Goal: Check status: Check status

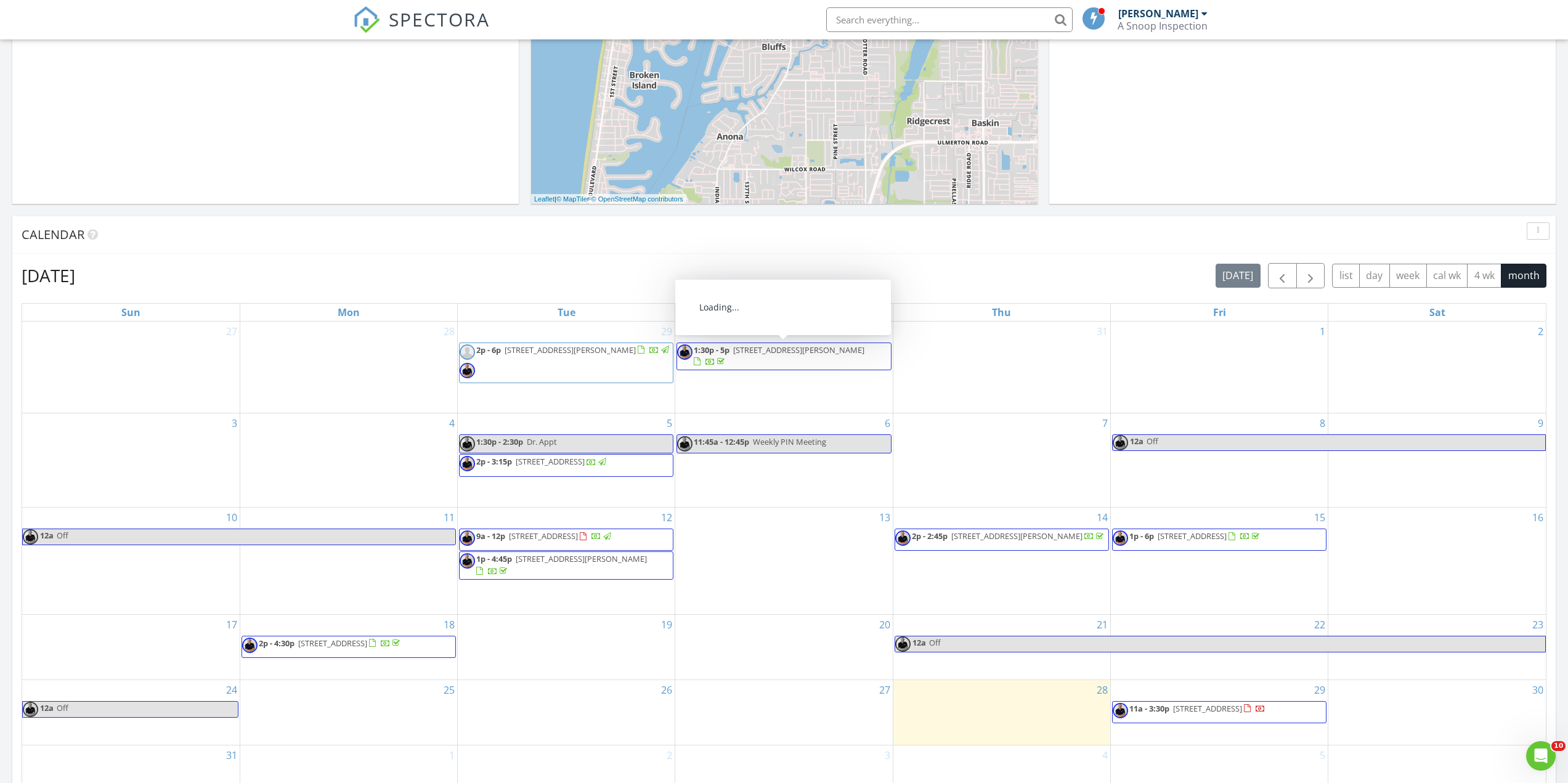
scroll to position [554, 0]
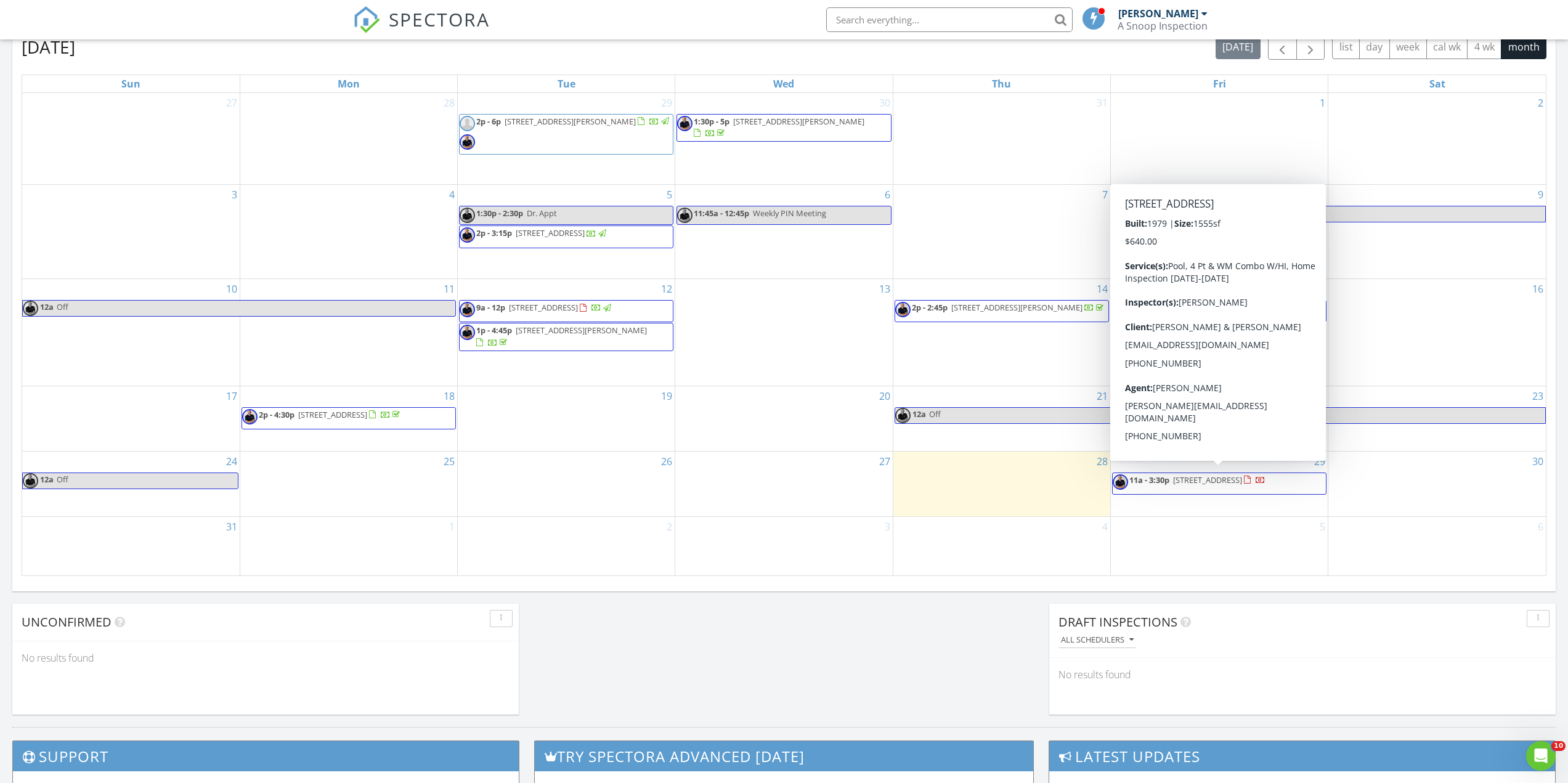
drag, startPoint x: 1110, startPoint y: 486, endPoint x: 1176, endPoint y: 490, distance: 66.1
click at [1176, 490] on span "11a - 3:30p 6547 Old Pasco Rd, Zephyrhills 33544" at bounding box center [1189, 484] width 153 height 19
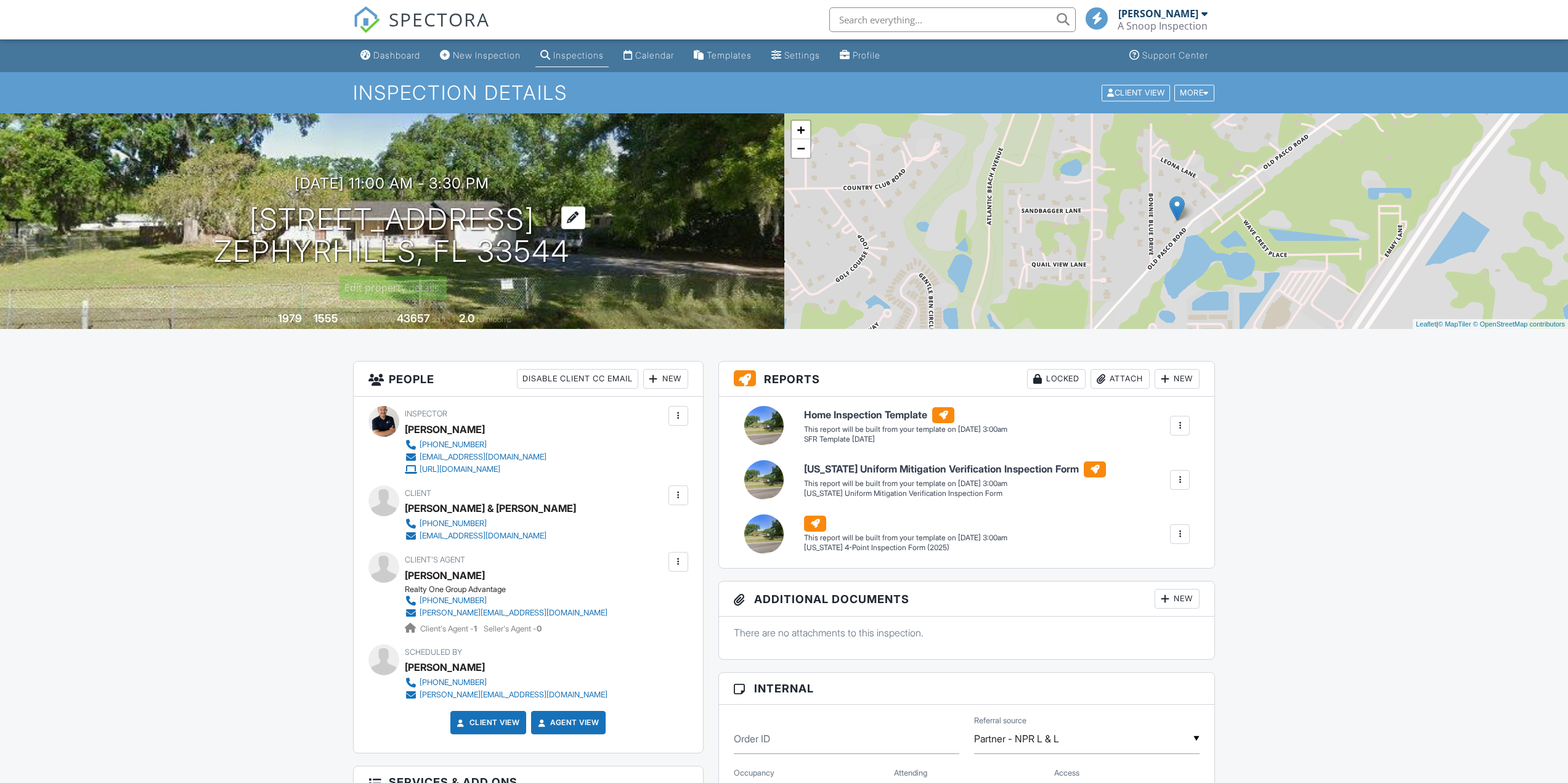
click at [303, 229] on h1 "[STREET_ADDRESS] Zephyrhills, FL 33544" at bounding box center [392, 235] width 356 height 65
click at [314, 220] on h1 "[STREET_ADDRESS] Zephyrhills, FL 33544" at bounding box center [392, 235] width 356 height 65
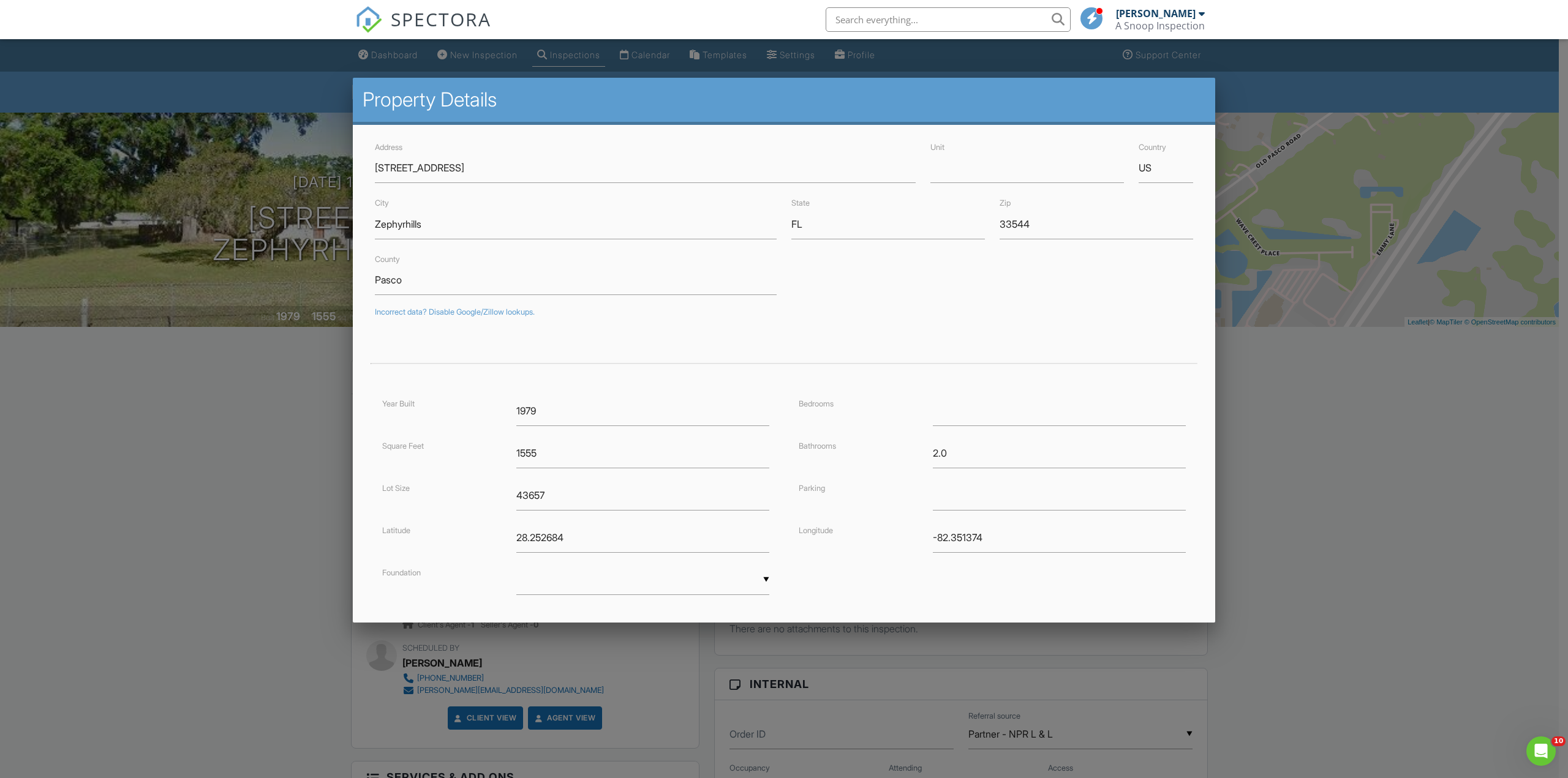
click at [1372, 228] on div at bounding box center [784, 425] width 1568 height 973
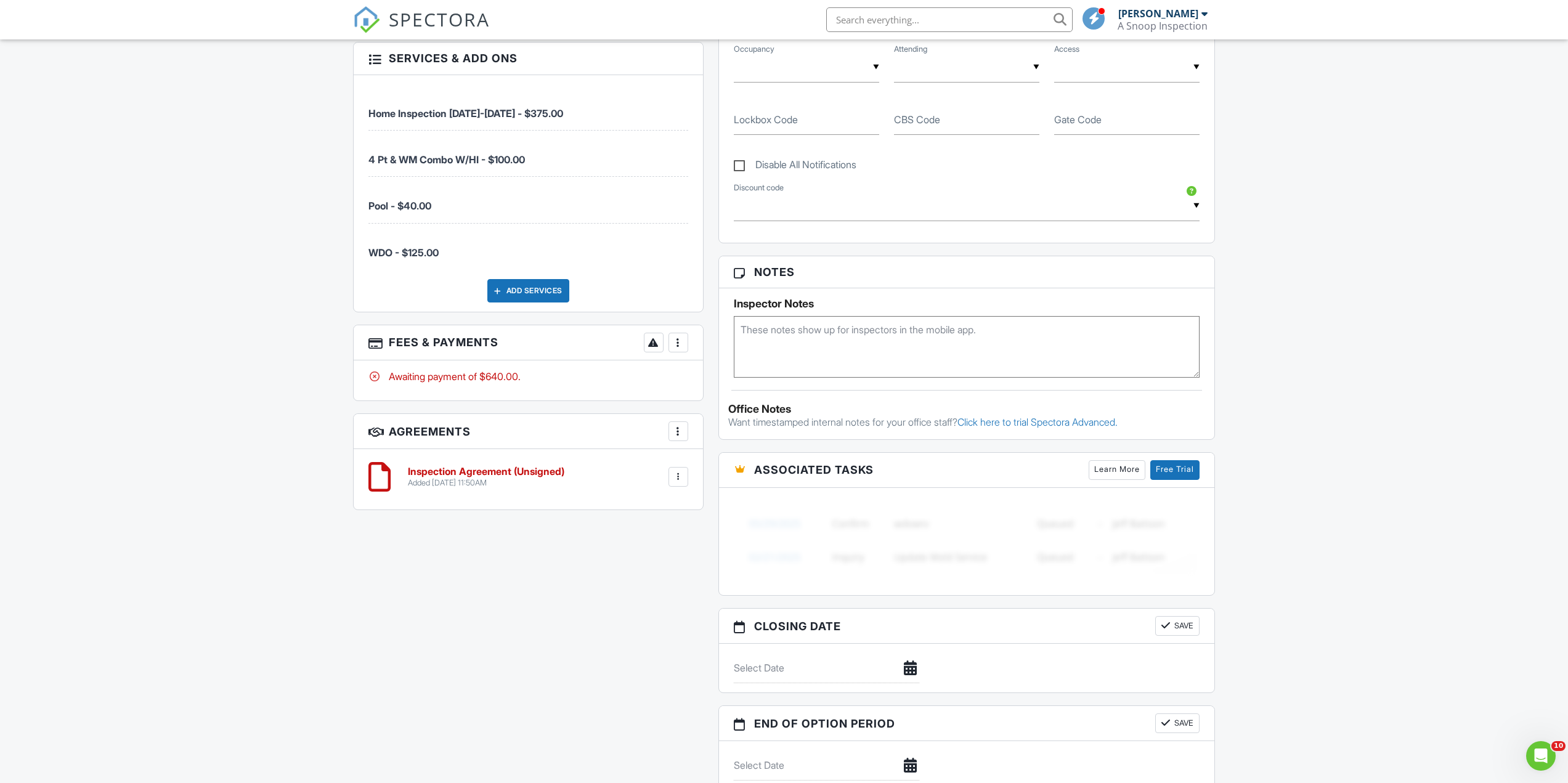
scroll to position [739, 0]
